Goal: Information Seeking & Learning: Learn about a topic

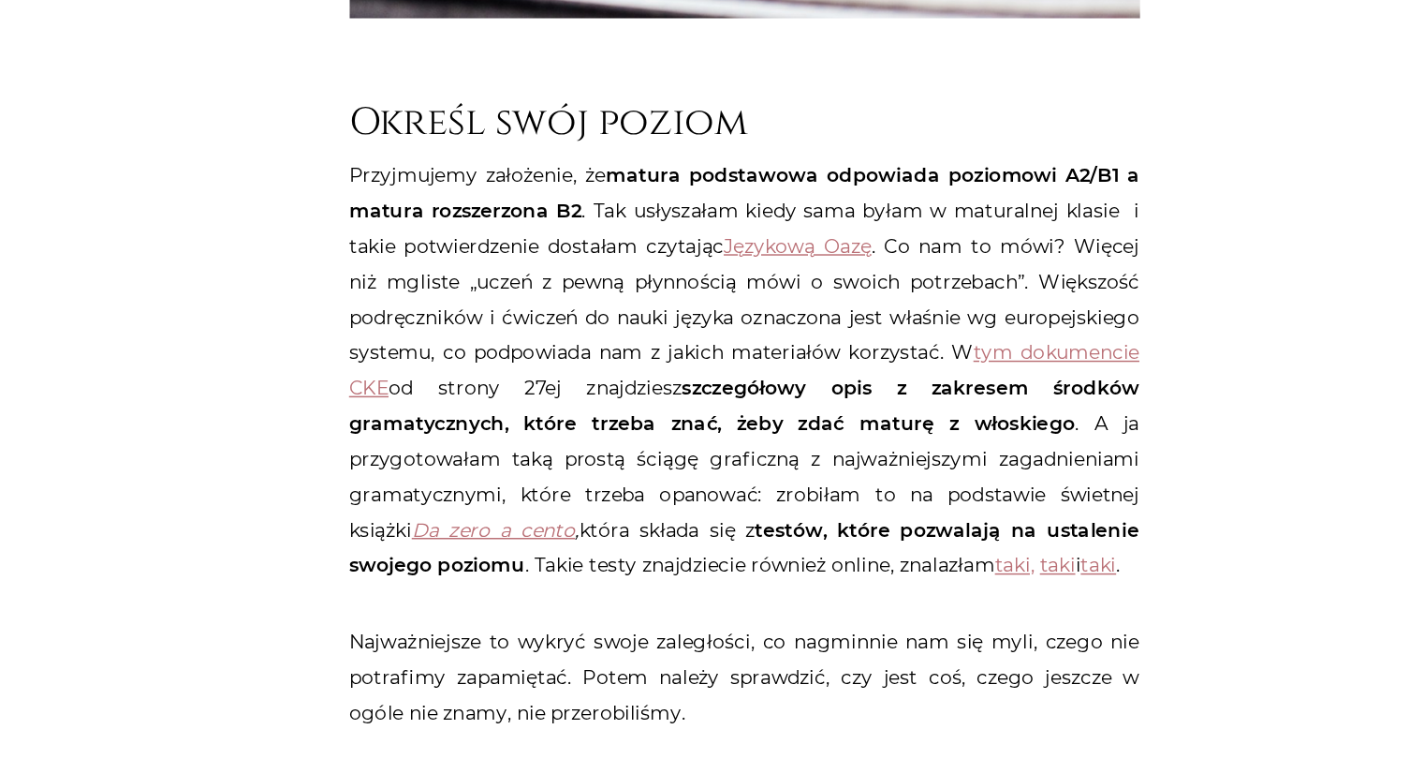
scroll to position [735, 0]
click at [920, 478] on link "tym dokumencie CKE" at bounding box center [712, 494] width 543 height 41
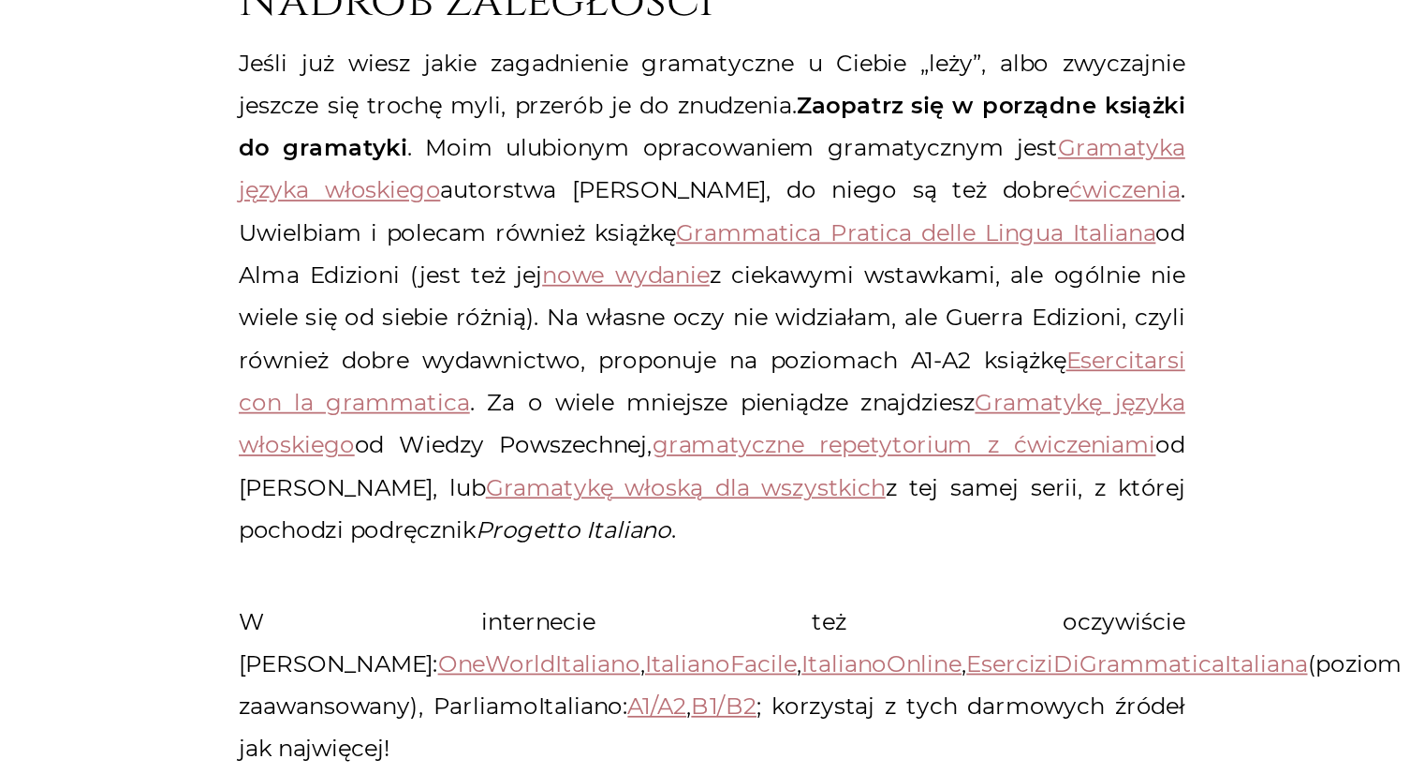
scroll to position [1707, 0]
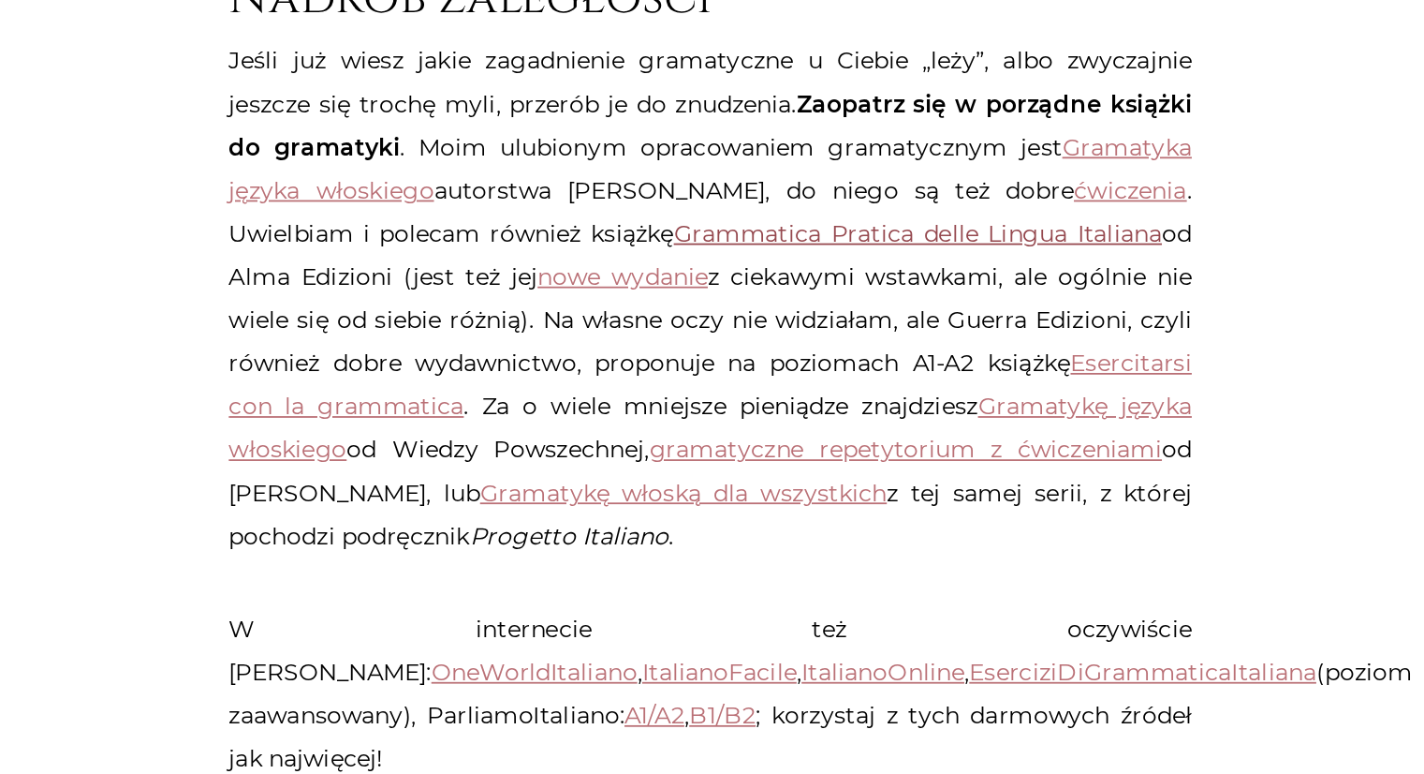
click at [743, 439] on link "Grammatica Pratica delle Lingua Italiana" at bounding box center [829, 437] width 275 height 17
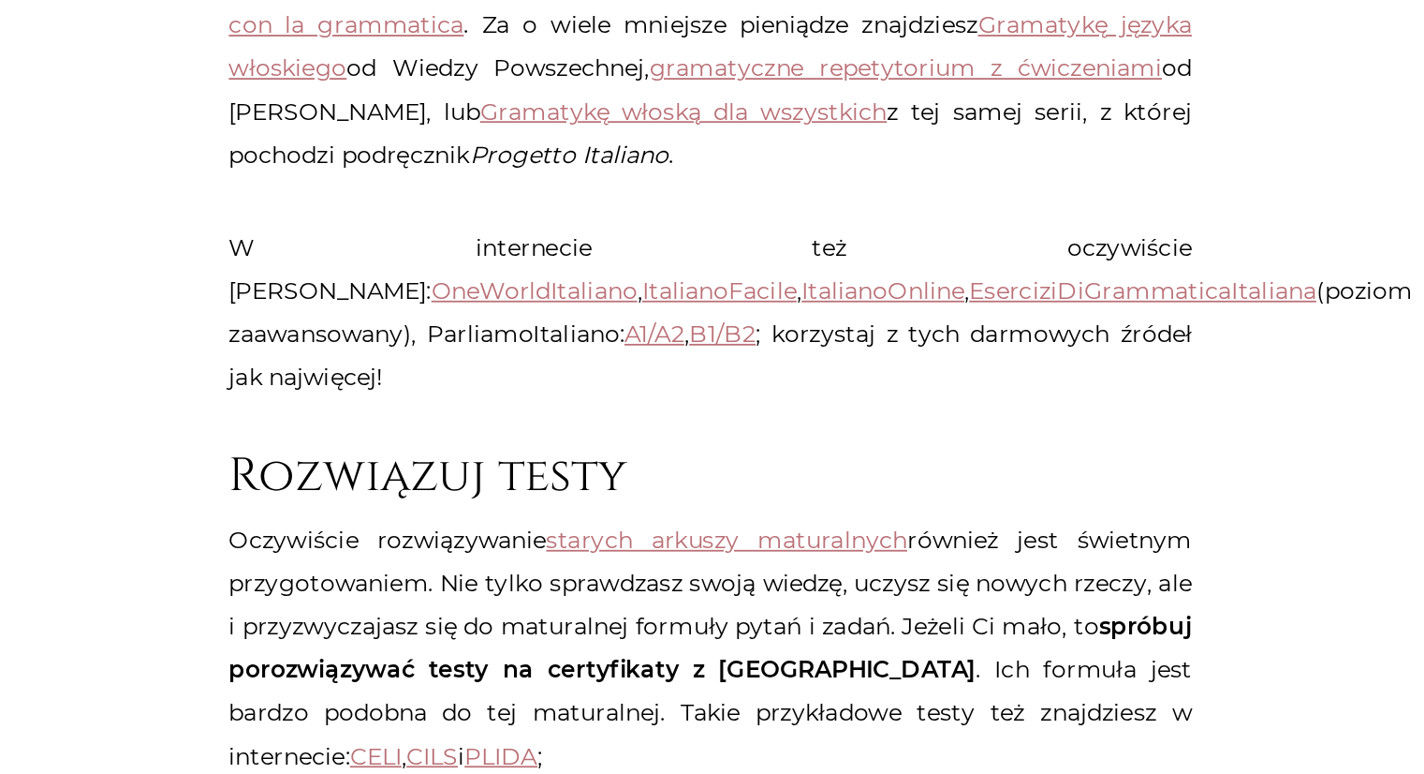
scroll to position [1892, 0]
click at [672, 492] on link "OneWorldItaliano" at bounding box center [613, 500] width 116 height 17
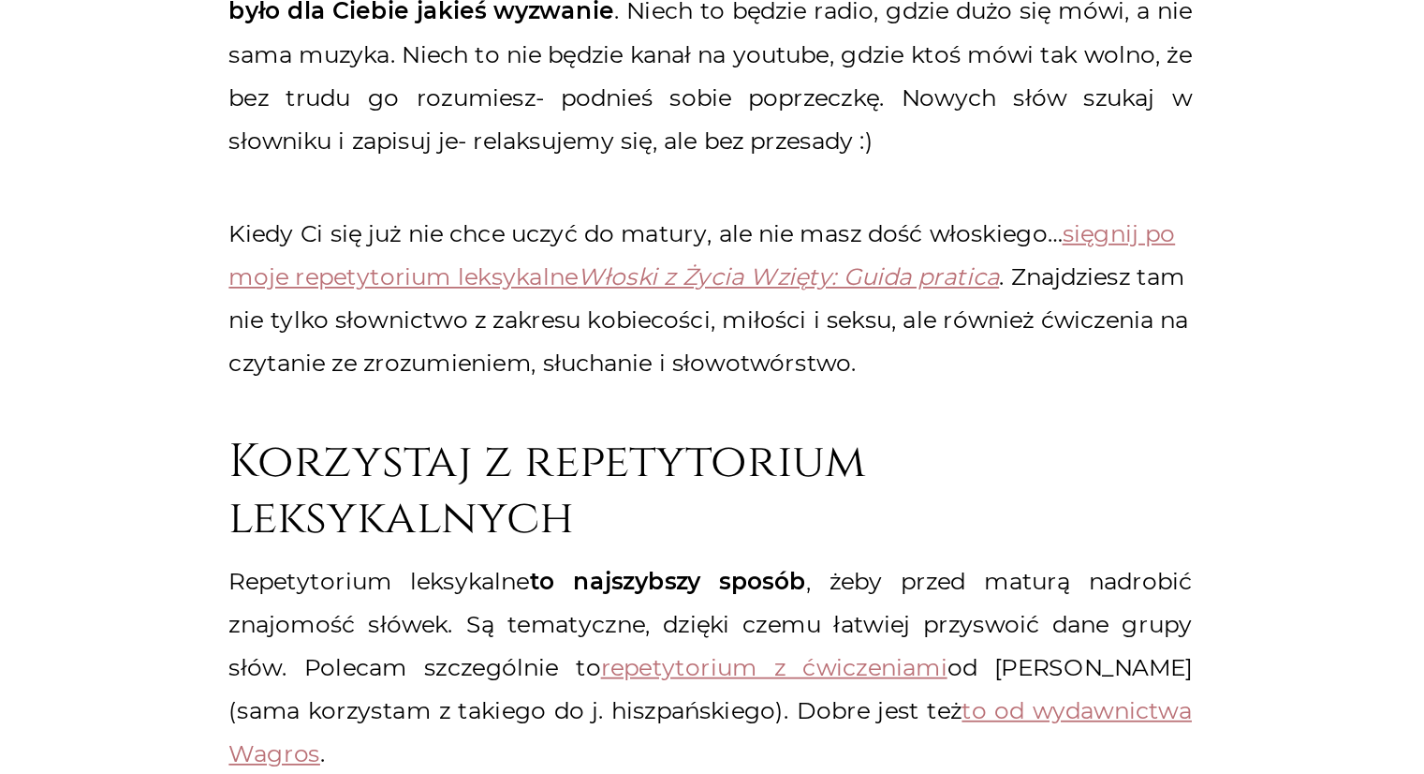
scroll to position [2738, 0]
click at [716, 483] on em "Włoski z Życia Wzięty: Guida pratica" at bounding box center [757, 491] width 238 height 17
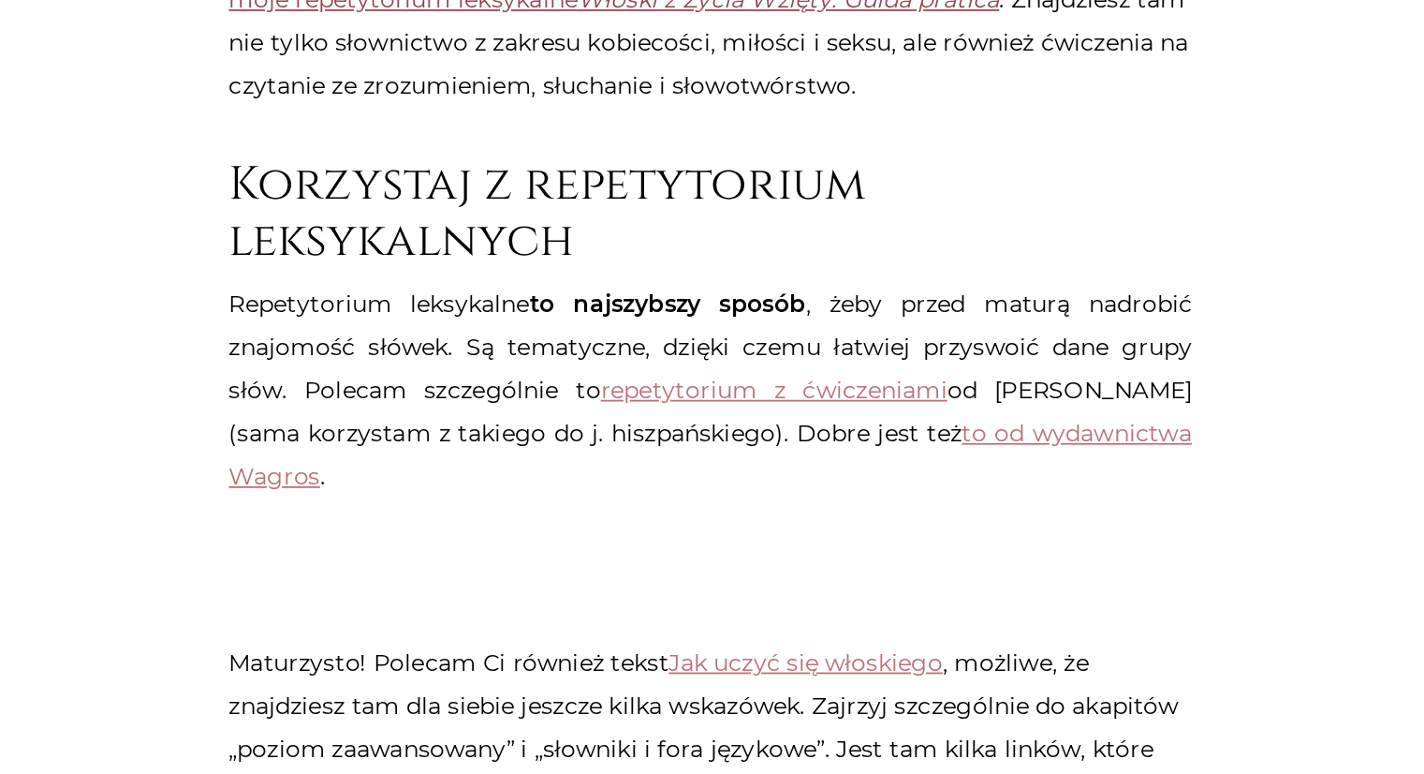
scroll to position [2924, 0]
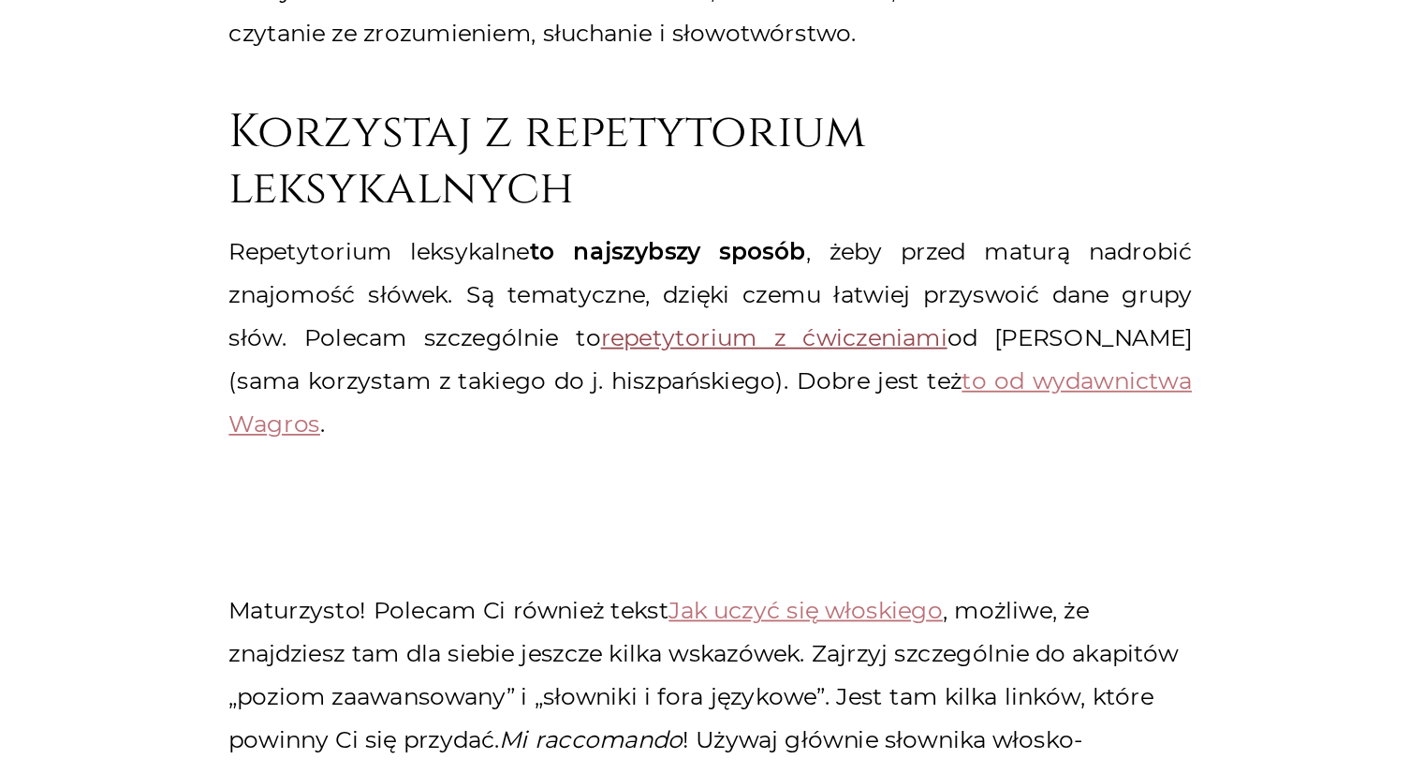
click at [706, 518] on link "repetytorium z ćwiczeniami" at bounding box center [749, 526] width 196 height 17
